Goal: Transaction & Acquisition: Purchase product/service

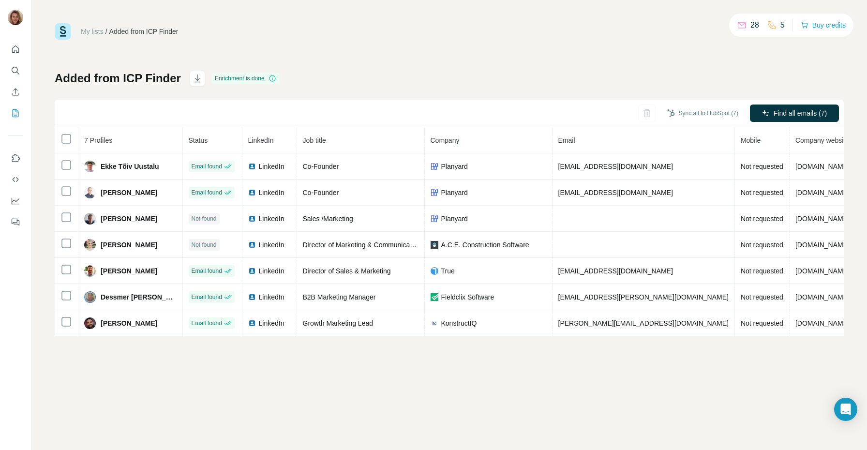
click at [326, 89] on div "Added from ICP Finder Enrichment is done Sync all to HubSpot (7) Find all email…" at bounding box center [449, 204] width 789 height 266
click at [19, 51] on icon "Quick start" at bounding box center [16, 50] width 10 height 10
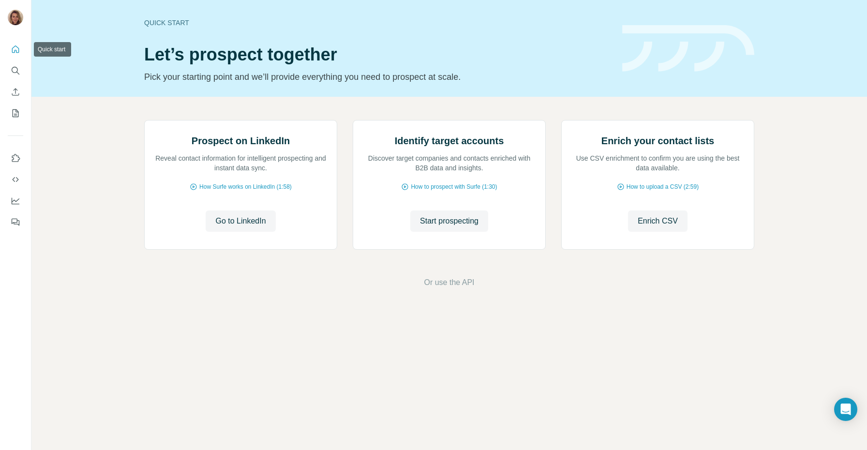
click at [15, 49] on icon "Quick start" at bounding box center [16, 50] width 10 height 10
drag, startPoint x: 196, startPoint y: 22, endPoint x: 138, endPoint y: 19, distance: 57.2
click at [138, 19] on div "Quick start Let’s prospect together Pick your starting point and we’ll provide …" at bounding box center [449, 48] width 836 height 97
click at [14, 51] on icon "Quick start" at bounding box center [15, 48] width 7 height 7
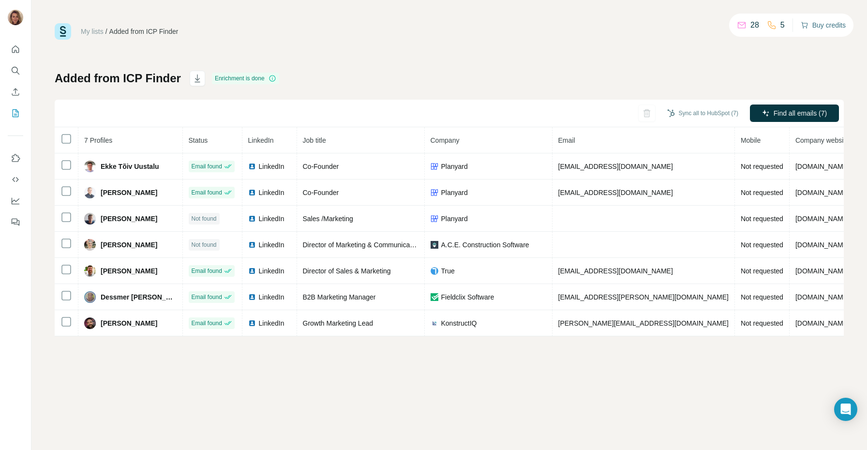
click at [818, 25] on button "Buy credits" at bounding box center [823, 25] width 45 height 14
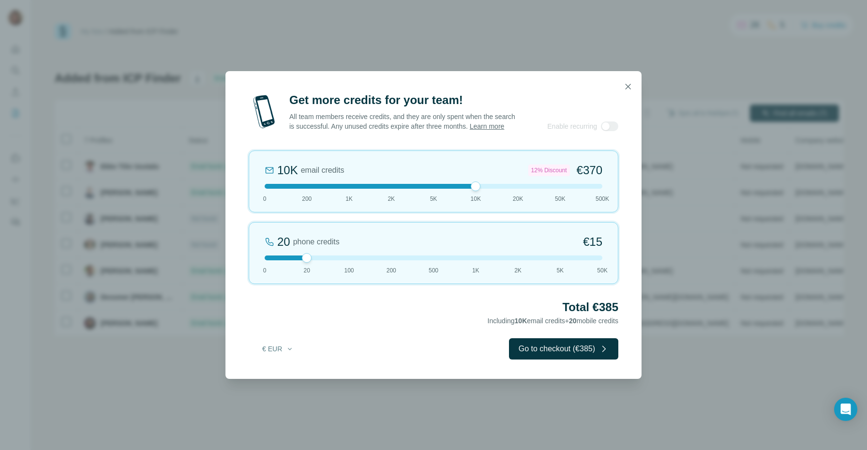
drag, startPoint x: 311, startPoint y: 189, endPoint x: 471, endPoint y: 205, distance: 161.5
click at [471, 205] on div "10K email credits 12% Discount €370 0 200 1K 2K 5K 10K 20K 50K 500K" at bounding box center [434, 182] width 370 height 62
click at [480, 191] on div at bounding box center [476, 187] width 10 height 10
drag, startPoint x: 481, startPoint y: 191, endPoint x: 522, endPoint y: 188, distance: 41.7
click at [523, 189] on div at bounding box center [434, 186] width 338 height 5
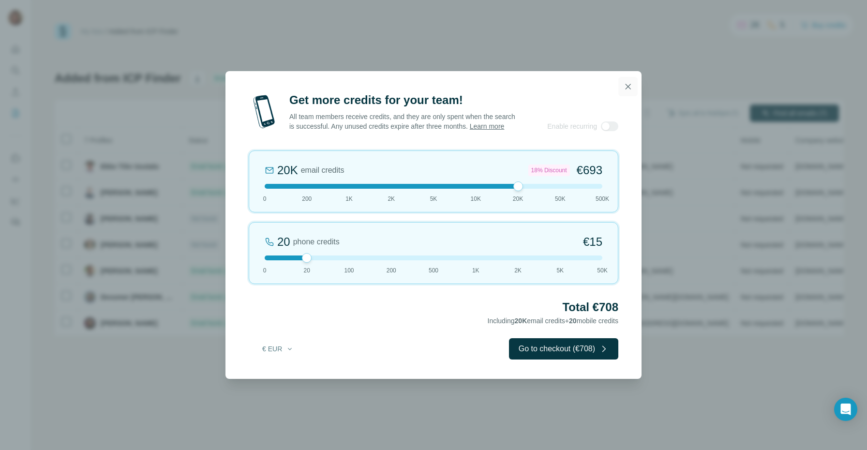
click at [629, 84] on icon "button" at bounding box center [628, 86] width 5 height 5
